Goal: Task Accomplishment & Management: Use online tool/utility

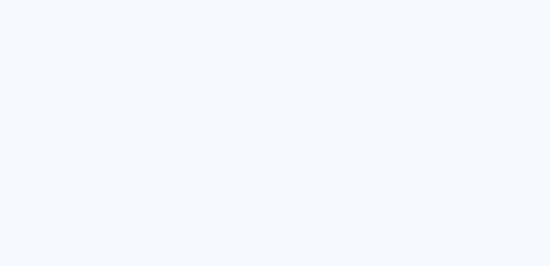
click at [274, 84] on quentale-app at bounding box center [275, 133] width 550 height 266
click at [0, 116] on quentale-app at bounding box center [275, 133] width 550 height 266
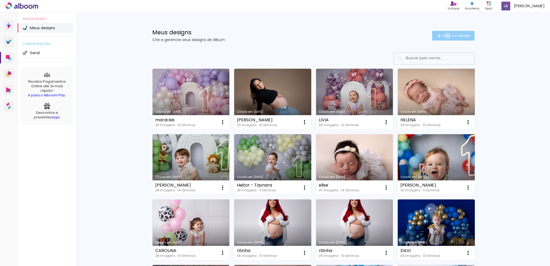
click at [444, 36] on span "Criar um design" at bounding box center [457, 35] width 28 height 3
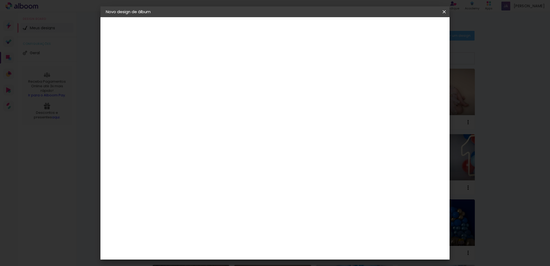
click at [194, 75] on input at bounding box center [194, 72] width 0 height 8
click at [194, 70] on input at bounding box center [194, 72] width 0 height 8
type input "carolina"
type paper-input "carolina"
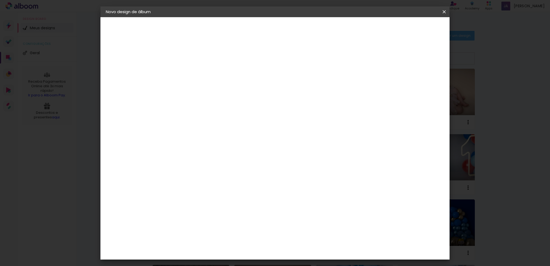
click at [0, 0] on slot "Avançar" at bounding box center [0, 0] width 0 height 0
click at [216, 104] on input at bounding box center [207, 102] width 54 height 7
type input "lui"
type paper-input "lui"
click at [229, 123] on paper-item "[PERSON_NAME]" at bounding box center [203, 122] width 50 height 12
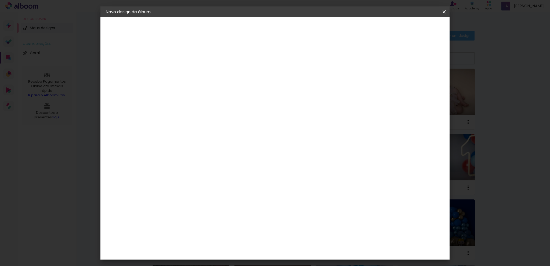
click at [186, 121] on img at bounding box center [184, 121] width 6 height 6
click at [193, 102] on input "lui" at bounding box center [203, 102] width 46 height 7
type input "[PERSON_NAME]"
type paper-input "[PERSON_NAME]"
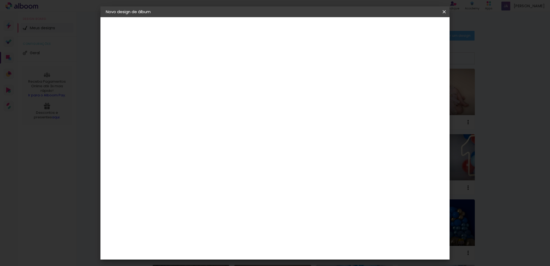
click at [196, 121] on div "[PERSON_NAME]" at bounding box center [208, 121] width 36 height 4
click at [0, 0] on slot "Avançar" at bounding box center [0, 0] width 0 height 0
click at [221, 90] on iron-icon at bounding box center [218, 93] width 6 height 6
click at [0, 0] on slot "Slim Book" at bounding box center [0, 0] width 0 height 0
type input "Slim Book"
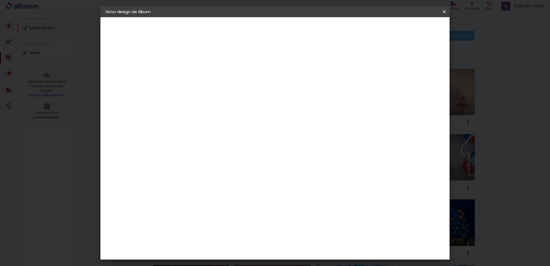
click at [230, 127] on span "20 x 50" at bounding box center [217, 129] width 25 height 11
click at [0, 0] on slot "Avançar" at bounding box center [0, 0] width 0 height 0
click at [401, 58] on div "Mostrar sangria" at bounding box center [398, 58] width 36 height 7
type paper-checkbox "on"
click at [410, 27] on span "Iniciar design" at bounding box center [398, 29] width 24 height 4
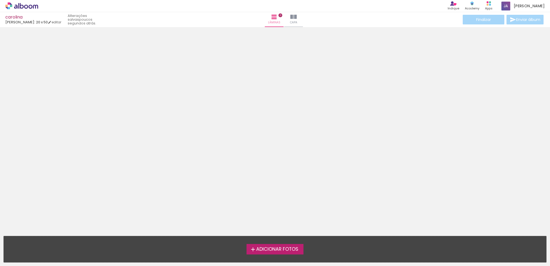
click at [288, 247] on span "Adicionar Fotos" at bounding box center [277, 249] width 42 height 5
click at [0, 0] on input "file" at bounding box center [0, 0] width 0 height 0
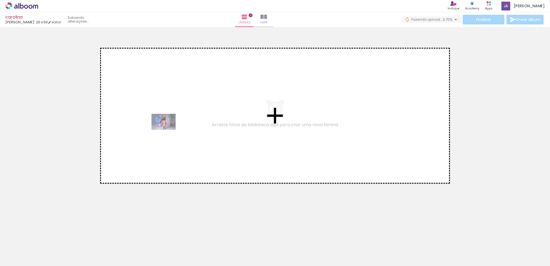
drag, startPoint x: 48, startPoint y: 250, endPoint x: 168, endPoint y: 130, distance: 169.4
click at [168, 130] on quentale-workspace at bounding box center [275, 133] width 550 height 266
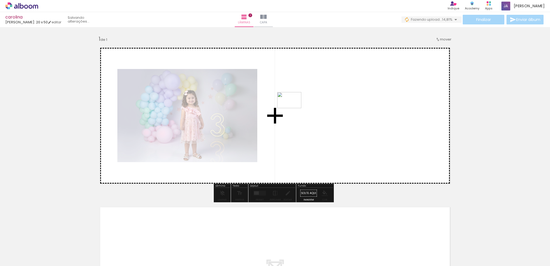
drag, startPoint x: 85, startPoint y: 249, endPoint x: 293, endPoint y: 108, distance: 251.7
click at [293, 108] on quentale-workspace at bounding box center [275, 133] width 550 height 266
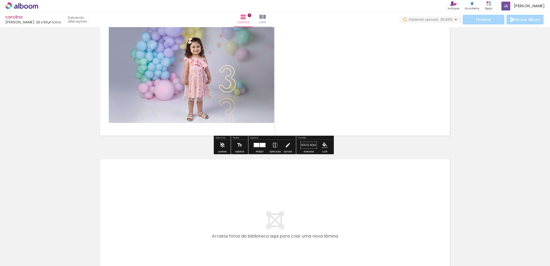
scroll to position [54, 0]
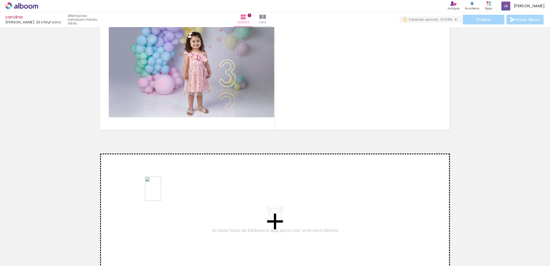
drag, startPoint x: 116, startPoint y: 251, endPoint x: 161, endPoint y: 193, distance: 73.3
click at [161, 193] on quentale-workspace at bounding box center [275, 133] width 550 height 266
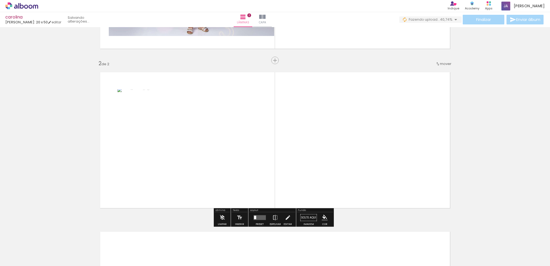
scroll to position [145, 0]
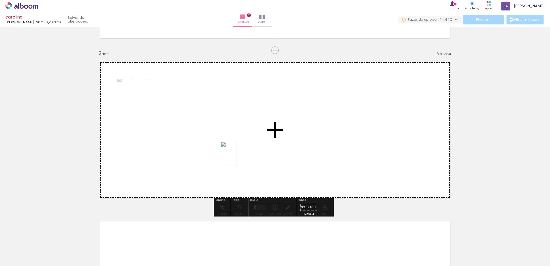
drag, startPoint x: 205, startPoint y: 253, endPoint x: 236, endPoint y: 156, distance: 101.3
click at [236, 156] on quentale-workspace at bounding box center [275, 133] width 550 height 266
drag, startPoint x: 267, startPoint y: 252, endPoint x: 298, endPoint y: 156, distance: 101.2
click at [298, 156] on quentale-workspace at bounding box center [275, 133] width 550 height 266
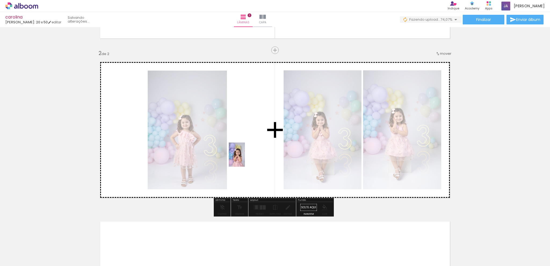
drag, startPoint x: 240, startPoint y: 253, endPoint x: 245, endPoint y: 159, distance: 94.7
click at [245, 159] on quentale-workspace at bounding box center [275, 133] width 550 height 266
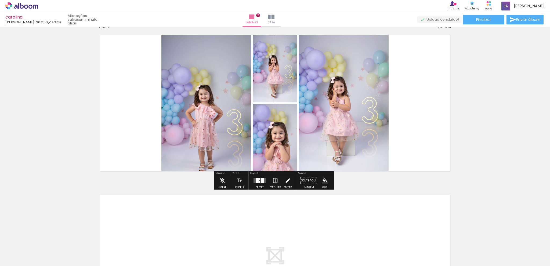
scroll to position [65, 0]
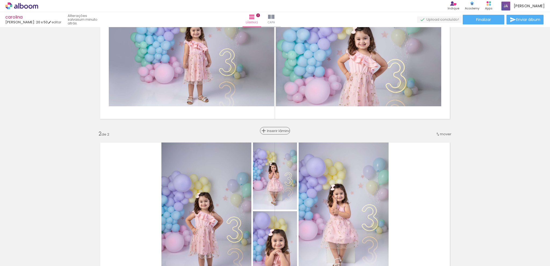
click at [271, 131] on span "Inserir lâmina" at bounding box center [277, 130] width 21 height 3
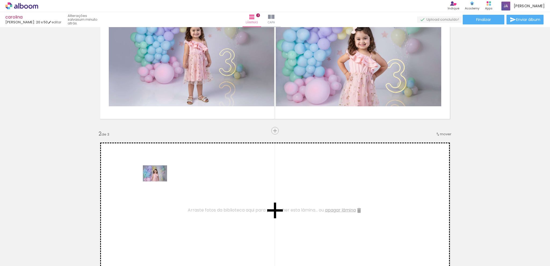
drag, startPoint x: 145, startPoint y: 252, endPoint x: 159, endPoint y: 182, distance: 71.8
click at [159, 182] on quentale-workspace at bounding box center [275, 133] width 550 height 266
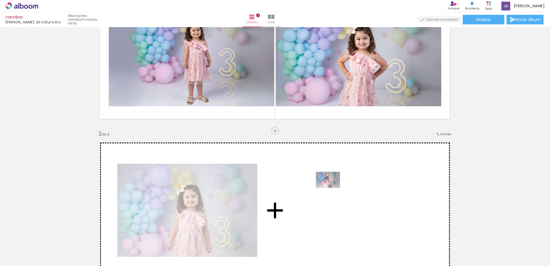
drag, startPoint x: 180, startPoint y: 251, endPoint x: 332, endPoint y: 188, distance: 164.6
click at [332, 188] on quentale-workspace at bounding box center [275, 133] width 550 height 266
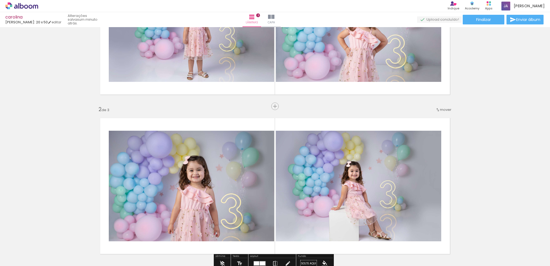
scroll to position [118, 0]
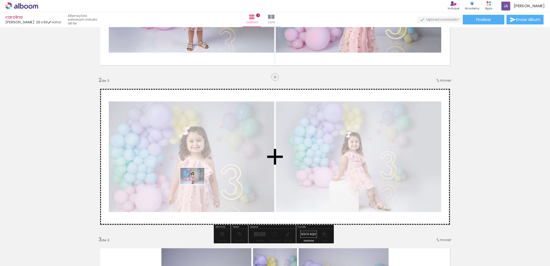
drag, startPoint x: 324, startPoint y: 251, endPoint x: 196, endPoint y: 184, distance: 144.8
click at [196, 184] on quentale-workspace at bounding box center [275, 133] width 550 height 266
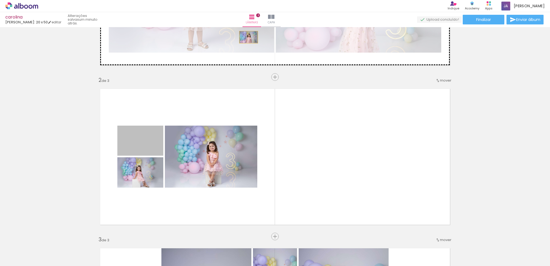
drag, startPoint x: 140, startPoint y: 143, endPoint x: 247, endPoint y: 36, distance: 150.8
click at [247, 37] on div "Inserir lâmina 1 de 3 Inserir lâmina 2 de 3 Inserir lâmina 3 de 3" at bounding box center [275, 230] width 550 height 639
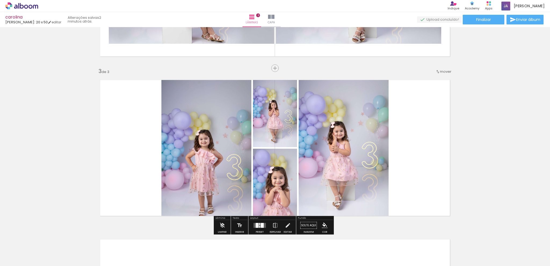
scroll to position [333, 0]
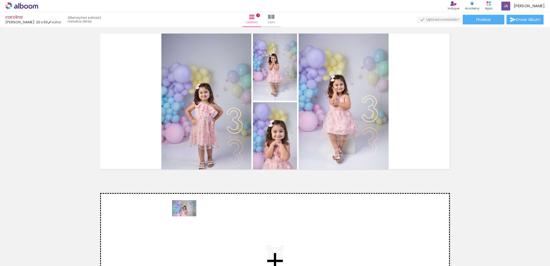
drag, startPoint x: 200, startPoint y: 251, endPoint x: 188, endPoint y: 217, distance: 36.1
click at [188, 217] on quentale-workspace at bounding box center [275, 133] width 550 height 266
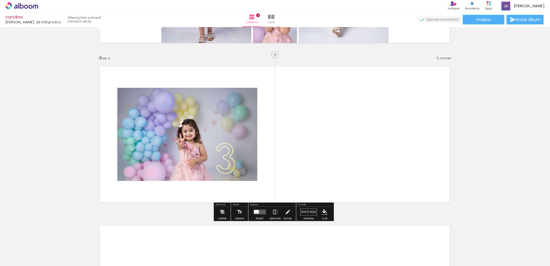
scroll to position [464, 0]
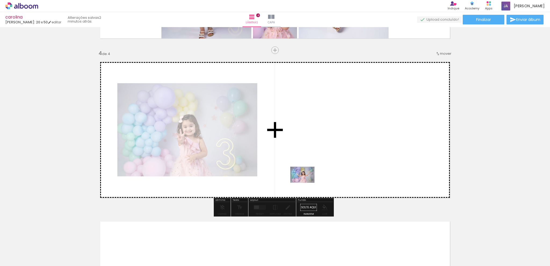
drag, startPoint x: 261, startPoint y: 250, endPoint x: 306, endPoint y: 182, distance: 82.3
click at [306, 182] on quentale-workspace at bounding box center [275, 133] width 550 height 266
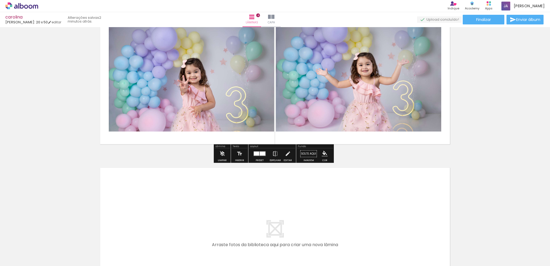
scroll to position [599, 0]
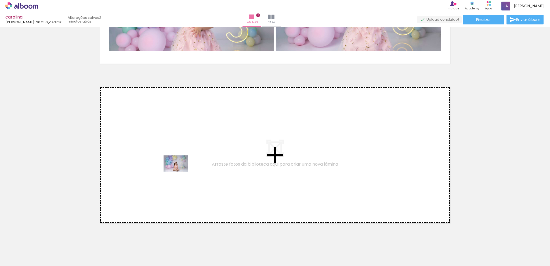
drag, startPoint x: 219, startPoint y: 210, endPoint x: 180, endPoint y: 172, distance: 55.3
click at [180, 172] on quentale-workspace at bounding box center [275, 133] width 550 height 266
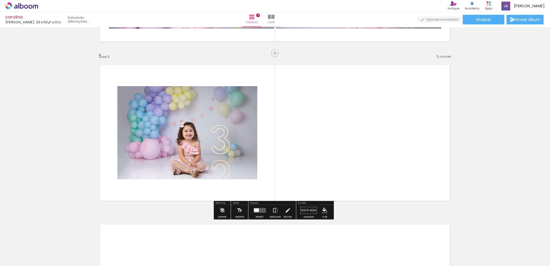
scroll to position [624, 0]
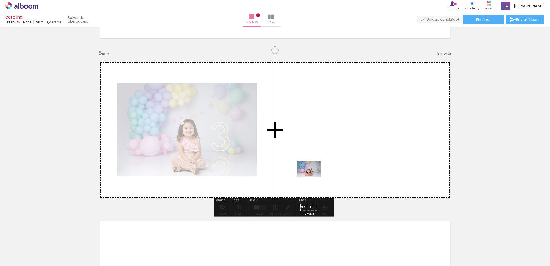
drag, startPoint x: 315, startPoint y: 247, endPoint x: 313, endPoint y: 177, distance: 70.4
click at [313, 177] on quentale-workspace at bounding box center [275, 133] width 550 height 266
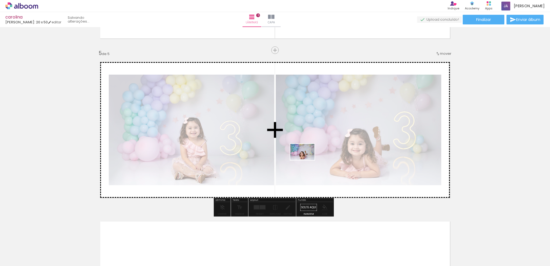
drag, startPoint x: 348, startPoint y: 253, endPoint x: 306, endPoint y: 160, distance: 101.5
click at [306, 160] on quentale-workspace at bounding box center [275, 133] width 550 height 266
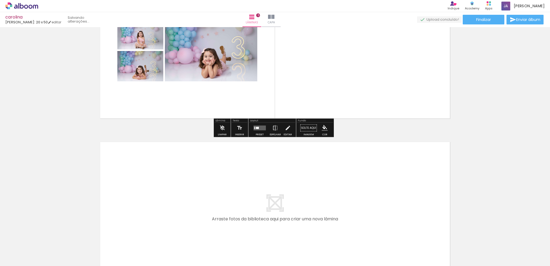
scroll to position [705, 0]
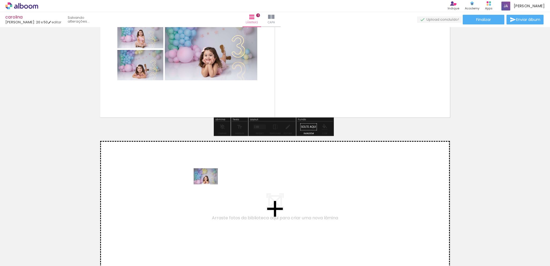
drag, startPoint x: 376, startPoint y: 252, endPoint x: 210, endPoint y: 184, distance: 179.9
click at [210, 184] on quentale-workspace at bounding box center [275, 133] width 550 height 266
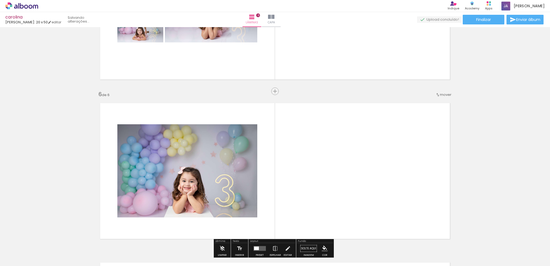
scroll to position [784, 0]
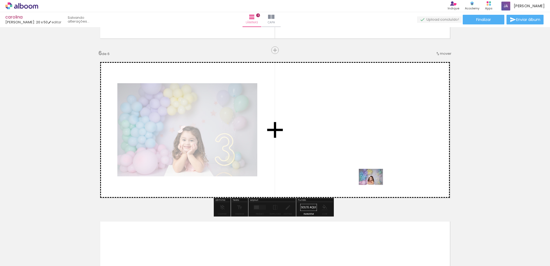
drag, startPoint x: 405, startPoint y: 252, endPoint x: 374, endPoint y: 185, distance: 73.9
click at [374, 185] on quentale-workspace at bounding box center [275, 133] width 550 height 266
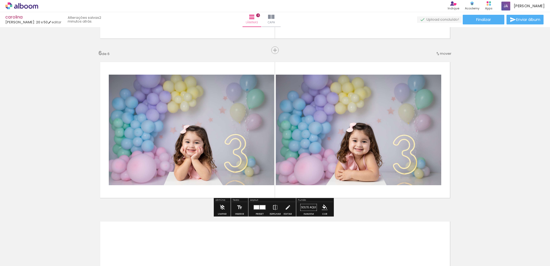
scroll to position [864, 0]
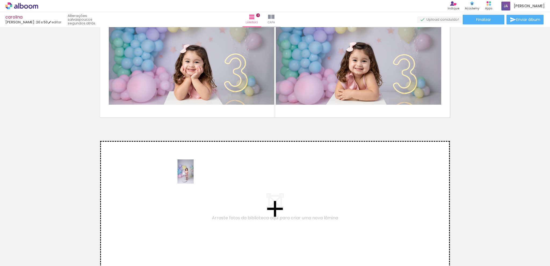
drag, startPoint x: 439, startPoint y: 253, endPoint x: 194, endPoint y: 176, distance: 257.2
click at [194, 176] on quentale-workspace at bounding box center [275, 133] width 550 height 266
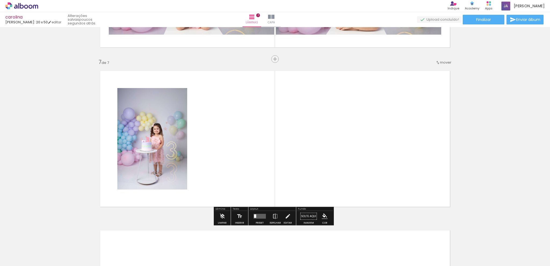
scroll to position [943, 0]
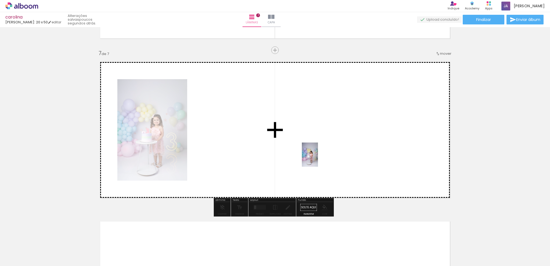
drag, startPoint x: 469, startPoint y: 250, endPoint x: 318, endPoint y: 159, distance: 176.2
click at [318, 159] on quentale-workspace at bounding box center [275, 133] width 550 height 266
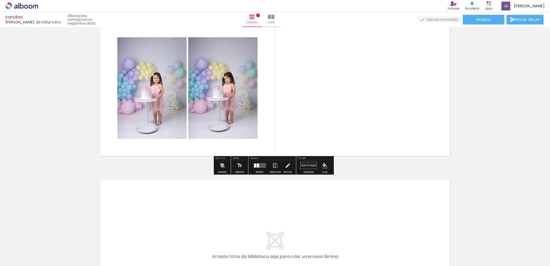
scroll to position [997, 0]
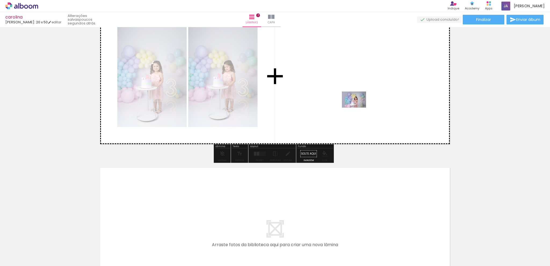
drag, startPoint x: 496, startPoint y: 252, endPoint x: 358, endPoint y: 107, distance: 200.1
click at [358, 107] on quentale-workspace at bounding box center [275, 133] width 550 height 266
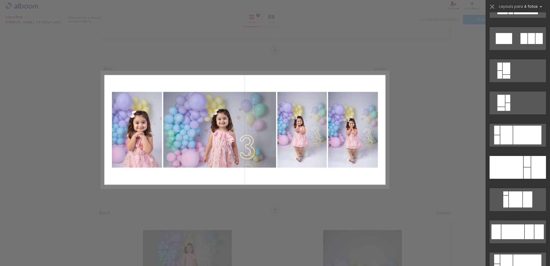
scroll to position [516, 0]
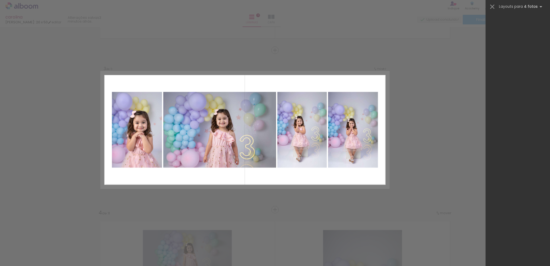
scroll to position [0, 92]
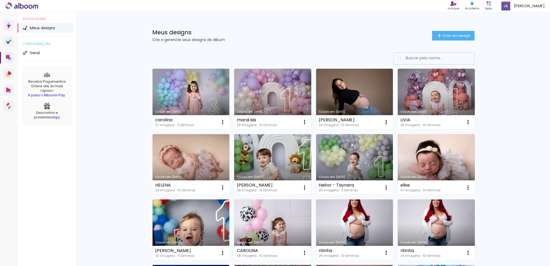
click at [179, 98] on link "Criado em 25/09/25" at bounding box center [191, 99] width 77 height 61
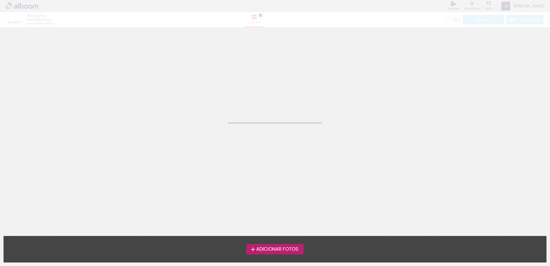
click at [179, 98] on neon-animated-pages "Confirmar Cancelar" at bounding box center [275, 146] width 550 height 239
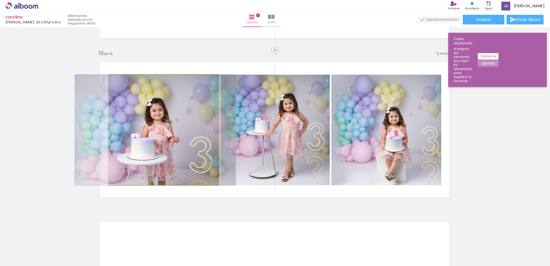
scroll to position [2976, 0]
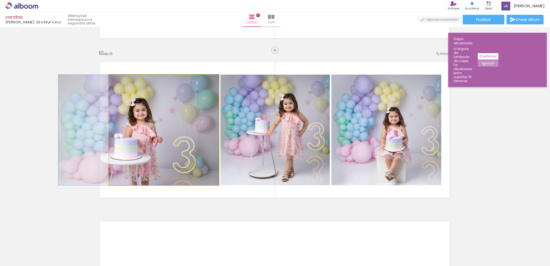
drag, startPoint x: 182, startPoint y: 163, endPoint x: 157, endPoint y: 169, distance: 25.5
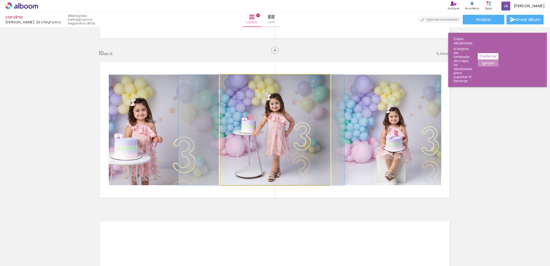
drag, startPoint x: 302, startPoint y: 167, endPoint x: 289, endPoint y: 171, distance: 13.7
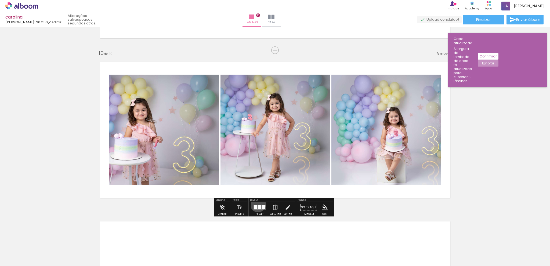
click at [257, 204] on div at bounding box center [260, 207] width 15 height 11
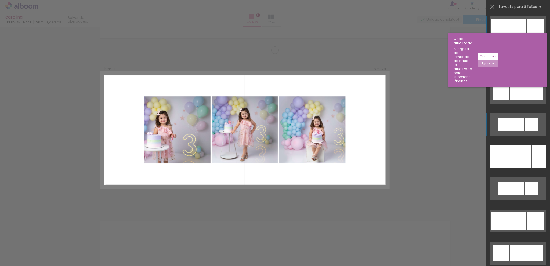
scroll to position [3046, 0]
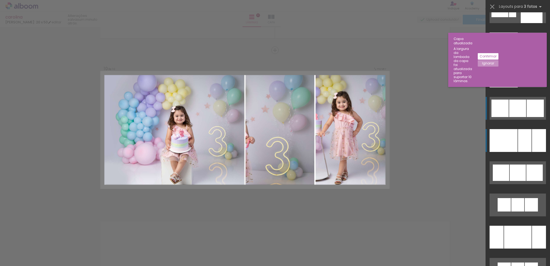
click at [521, 139] on div at bounding box center [524, 140] width 13 height 23
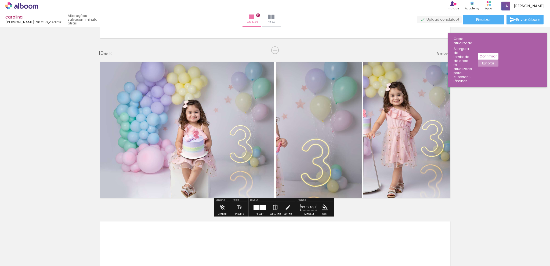
click at [257, 205] on div at bounding box center [257, 207] width 6 height 5
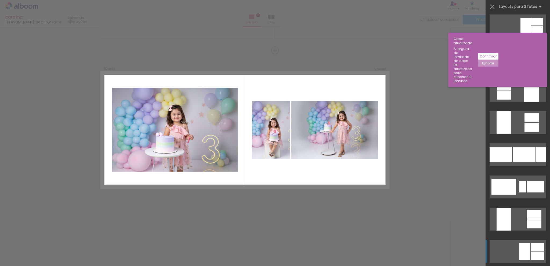
scroll to position [2310, 0]
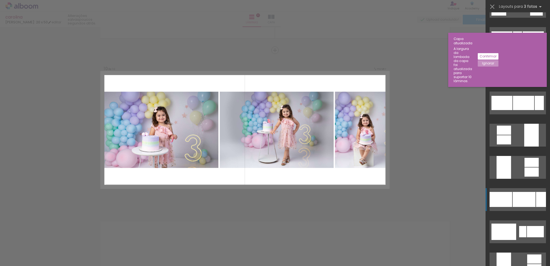
click at [530, 204] on div at bounding box center [524, 199] width 23 height 15
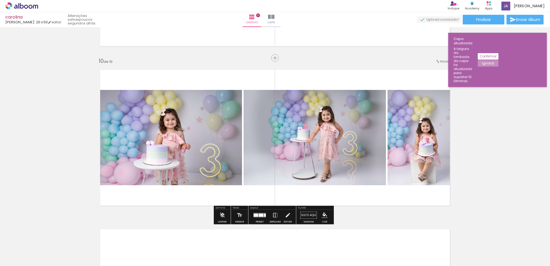
scroll to position [1476, 0]
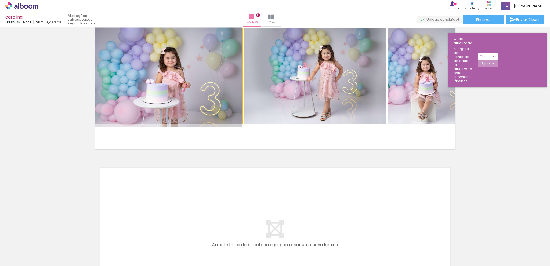
click at [201, 106] on quentale-photo at bounding box center [168, 75] width 147 height 95
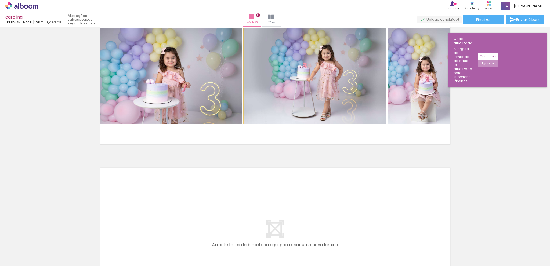
click at [364, 88] on quentale-photo at bounding box center [315, 75] width 142 height 95
drag, startPoint x: 364, startPoint y: 88, endPoint x: 349, endPoint y: 90, distance: 15.3
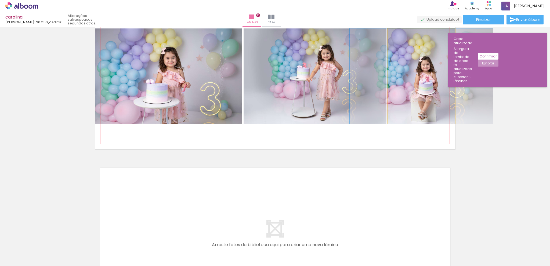
click at [426, 93] on quentale-photo at bounding box center [421, 75] width 67 height 95
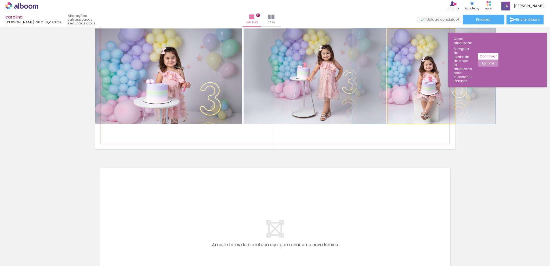
drag, startPoint x: 421, startPoint y: 96, endPoint x: 424, endPoint y: 95, distance: 2.7
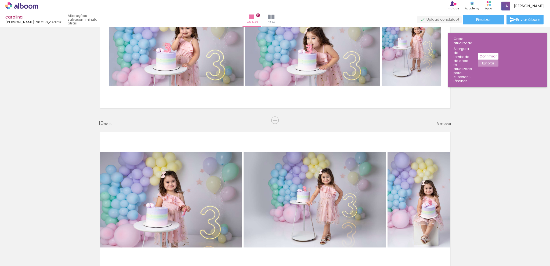
scroll to position [1395, 0]
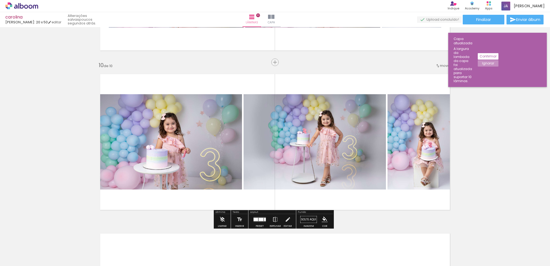
scroll to position [1422, 0]
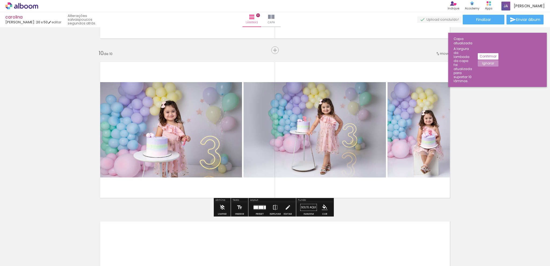
click at [257, 205] on quentale-layouter at bounding box center [260, 207] width 12 height 5
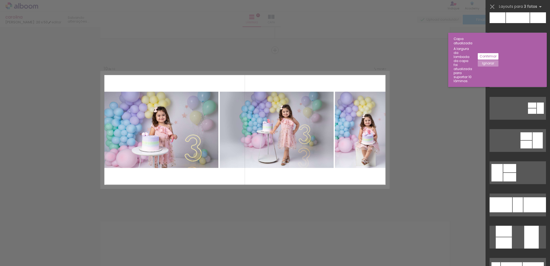
scroll to position [1864, 0]
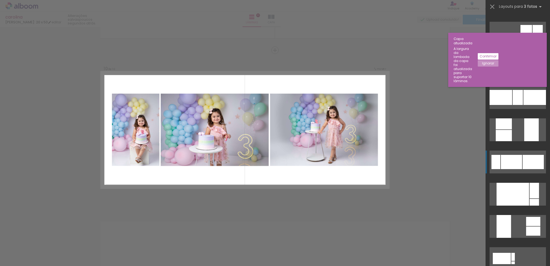
click at [523, 160] on div at bounding box center [533, 162] width 21 height 14
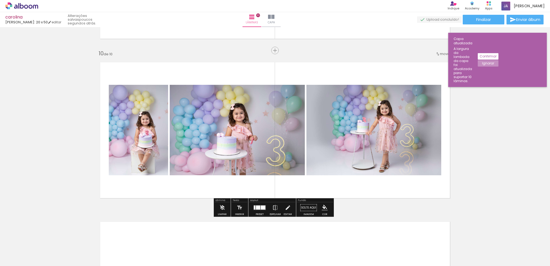
scroll to position [1449, 0]
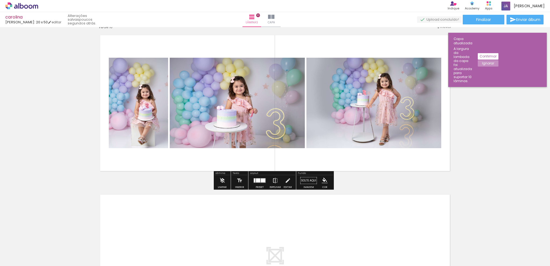
click at [275, 179] on iron-icon at bounding box center [275, 180] width 6 height 11
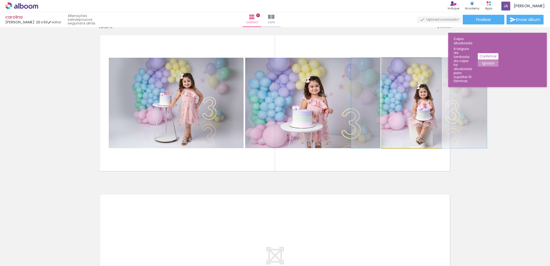
drag, startPoint x: 413, startPoint y: 128, endPoint x: 418, endPoint y: 127, distance: 5.2
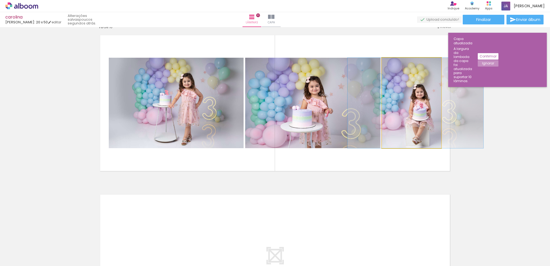
drag, startPoint x: 421, startPoint y: 128, endPoint x: 418, endPoint y: 129, distance: 3.5
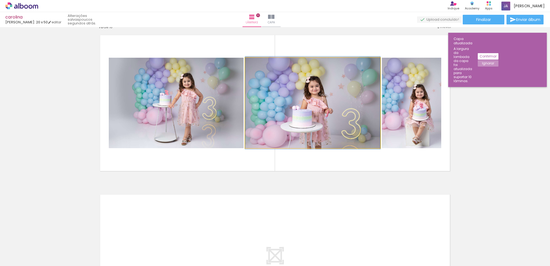
click at [326, 122] on quentale-photo at bounding box center [312, 103] width 135 height 91
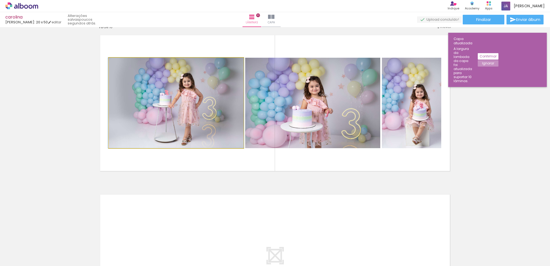
click at [193, 134] on quentale-photo at bounding box center [176, 103] width 135 height 91
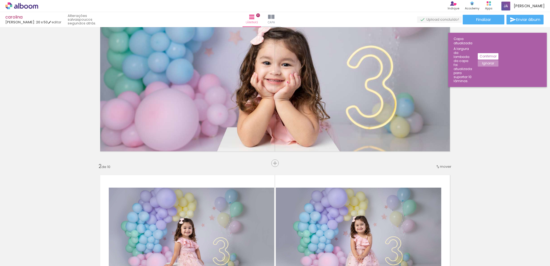
scroll to position [0, 0]
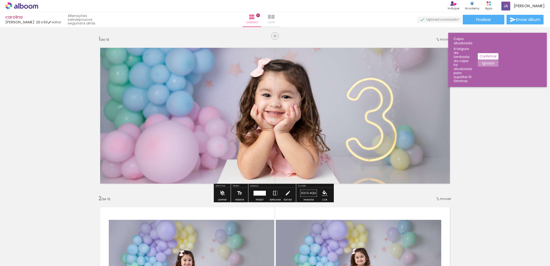
click at [275, 19] on iron-icon at bounding box center [271, 17] width 6 height 6
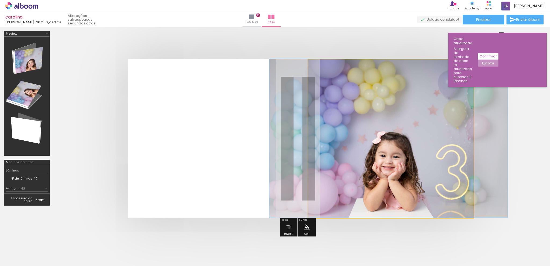
drag, startPoint x: 388, startPoint y: 148, endPoint x: 388, endPoint y: 136, distance: 11.8
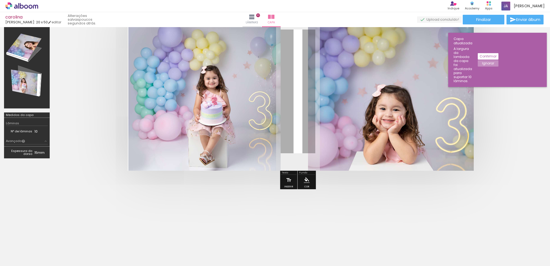
scroll to position [0, 308]
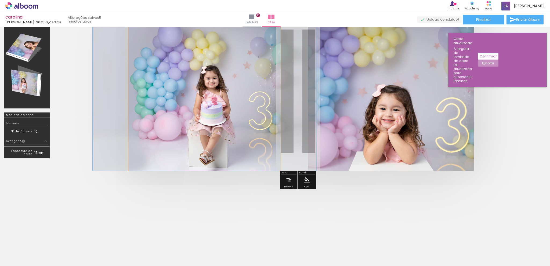
click at [221, 84] on quentale-photo at bounding box center [204, 96] width 152 height 149
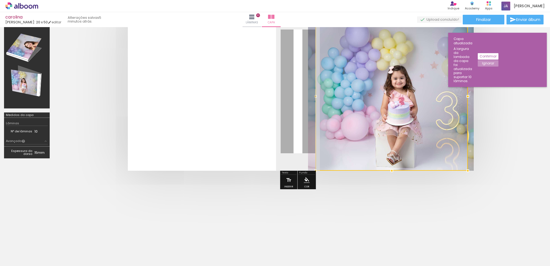
drag, startPoint x: 222, startPoint y: 84, endPoint x: 487, endPoint y: 206, distance: 292.5
click at [489, 206] on quentale-cover-section at bounding box center [275, 123] width 550 height 286
click at [491, 209] on div at bounding box center [275, 225] width 550 height 59
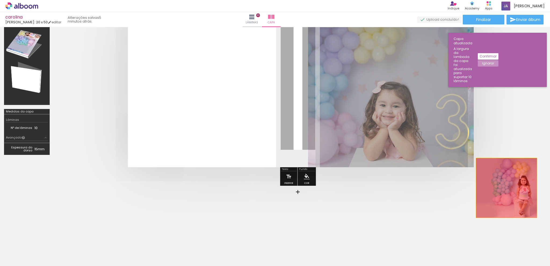
drag, startPoint x: 361, startPoint y: 93, endPoint x: 507, endPoint y: 187, distance: 173.1
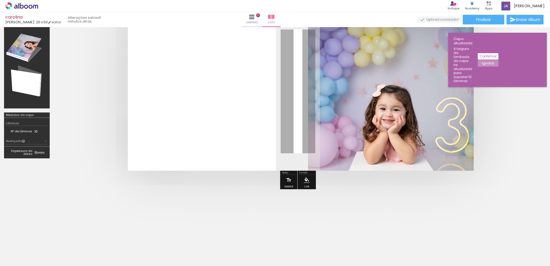
drag, startPoint x: 401, startPoint y: 135, endPoint x: 403, endPoint y: 118, distance: 16.6
click at [403, 118] on div at bounding box center [392, 96] width 152 height 149
click at [255, 17] on iron-icon at bounding box center [252, 17] width 6 height 6
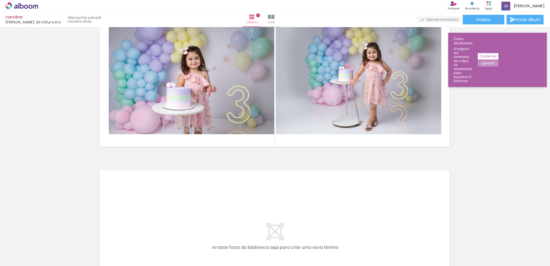
scroll to position [1448, 0]
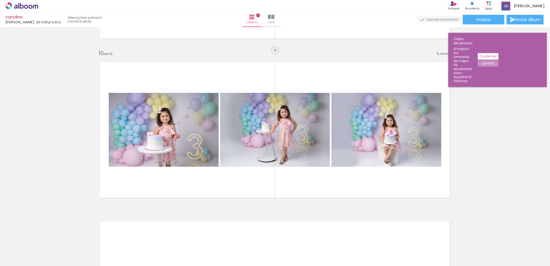
scroll to position [0, 308]
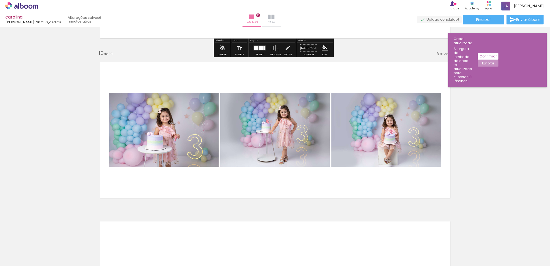
click at [275, 16] on iron-icon at bounding box center [271, 17] width 6 height 6
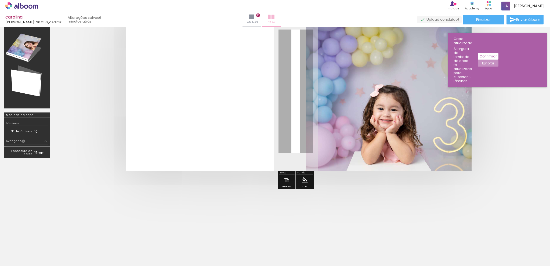
scroll to position [47, 0]
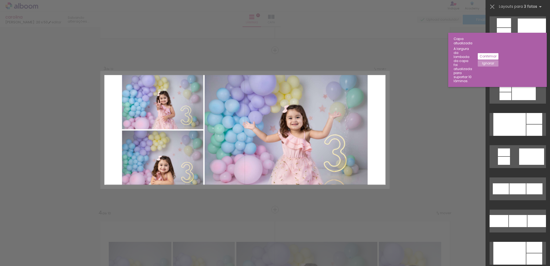
scroll to position [355, 0]
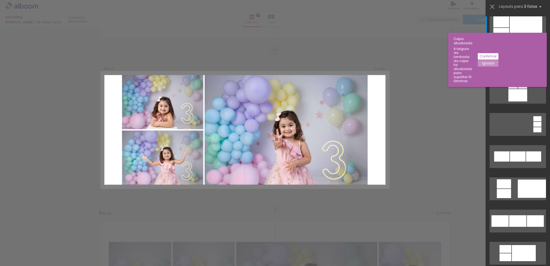
click at [0, 0] on slot "Ignorar" at bounding box center [0, 0] width 0 height 0
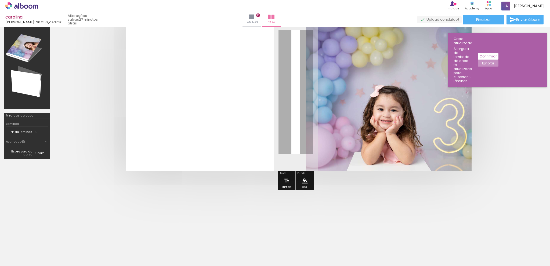
scroll to position [0, 308]
click at [255, 20] on iron-icon at bounding box center [252, 17] width 6 height 6
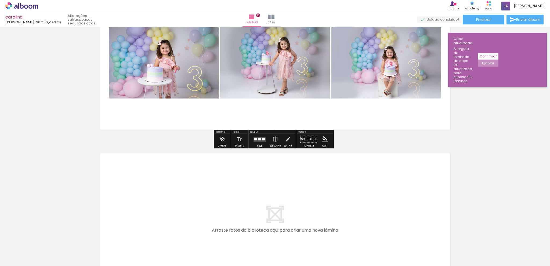
scroll to position [1356, 0]
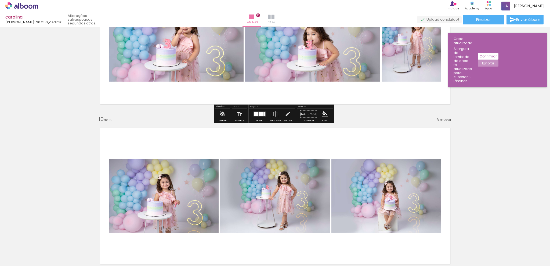
click at [275, 16] on iron-icon at bounding box center [271, 17] width 6 height 6
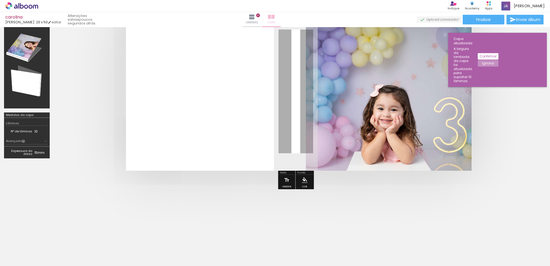
scroll to position [47, 0]
click at [255, 19] on iron-icon at bounding box center [252, 17] width 6 height 6
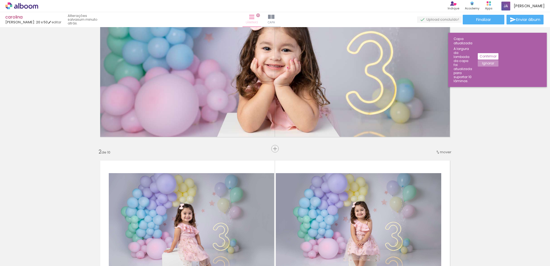
scroll to position [1356, 0]
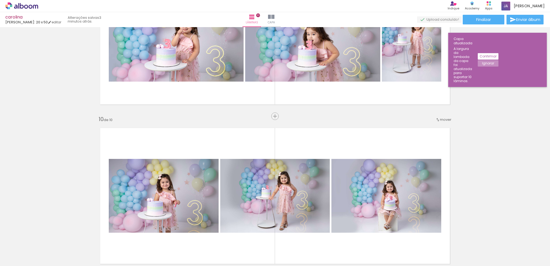
scroll to position [0, 308]
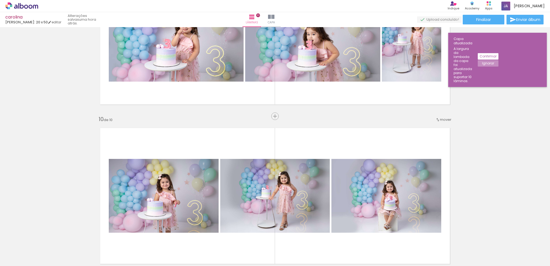
scroll to position [0, 308]
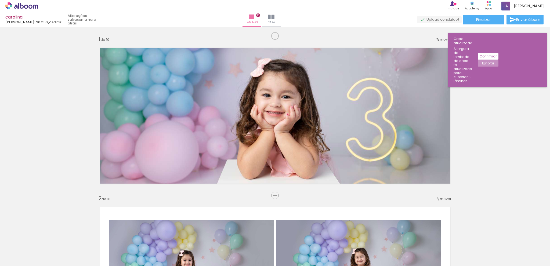
scroll to position [0, 308]
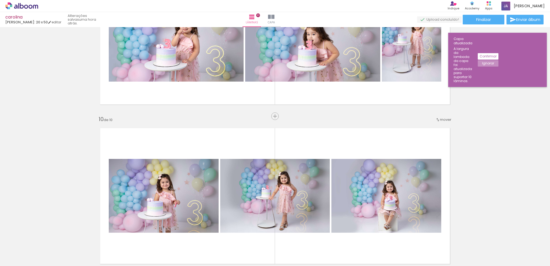
scroll to position [0, 308]
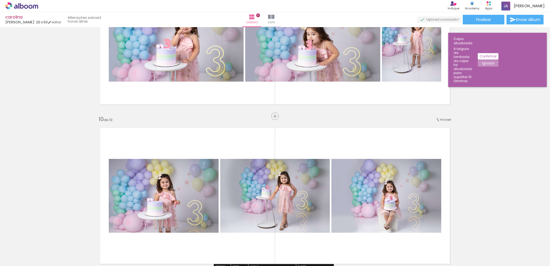
scroll to position [0, 308]
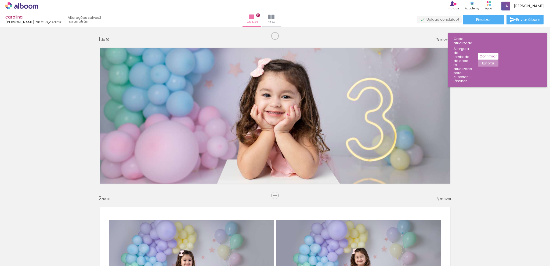
scroll to position [0, 308]
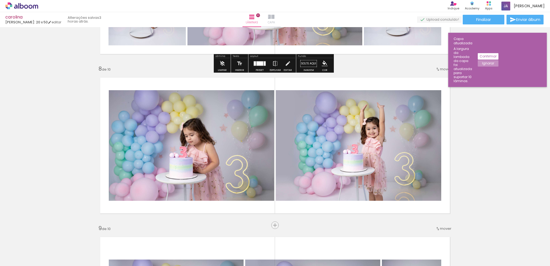
click at [275, 16] on iron-icon at bounding box center [271, 17] width 6 height 6
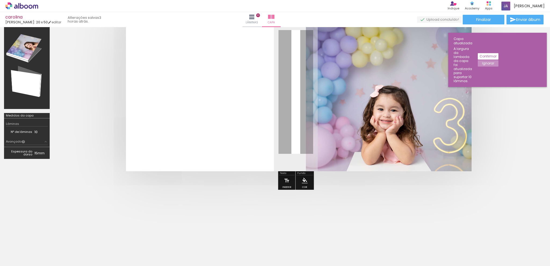
scroll to position [0, 308]
click at [368, 78] on div at bounding box center [390, 96] width 152 height 149
click at [510, 163] on quentale-cover at bounding box center [295, 92] width 441 height 159
click at [0, 0] on slot "Confirmar" at bounding box center [0, 0] width 0 height 0
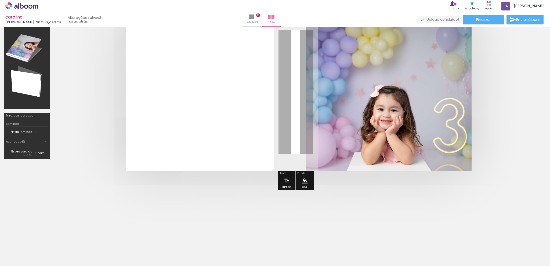
drag, startPoint x: 517, startPoint y: 93, endPoint x: 550, endPoint y: 72, distance: 39.0
click at [517, 93] on div at bounding box center [296, 92] width 484 height 202
